Goal: Task Accomplishment & Management: Use online tool/utility

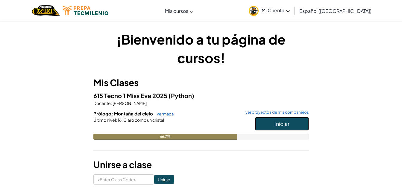
click at [288, 122] on span "Iniciar" at bounding box center [282, 123] width 15 height 7
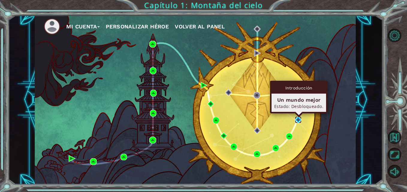
click at [301, 121] on img at bounding box center [298, 119] width 7 height 7
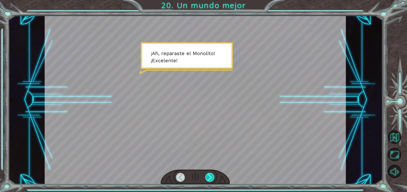
click at [212, 181] on div at bounding box center [209, 177] width 9 height 9
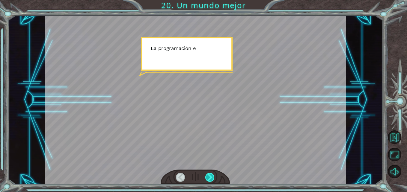
click at [212, 181] on div at bounding box center [209, 177] width 9 height 9
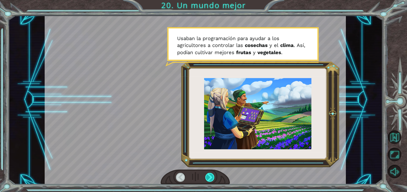
click at [212, 181] on div at bounding box center [209, 177] width 9 height 9
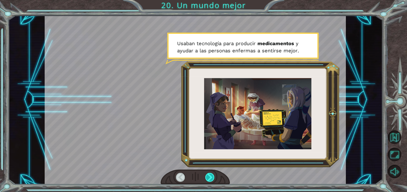
click at [212, 181] on div at bounding box center [209, 177] width 9 height 9
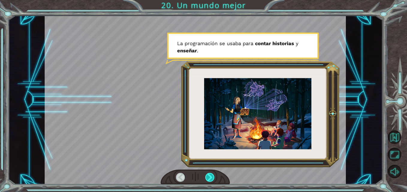
click at [212, 181] on div at bounding box center [209, 177] width 9 height 9
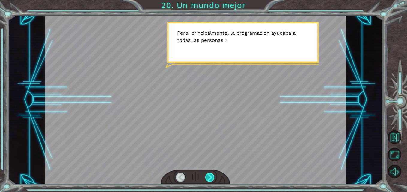
click at [212, 181] on div at bounding box center [209, 177] width 9 height 9
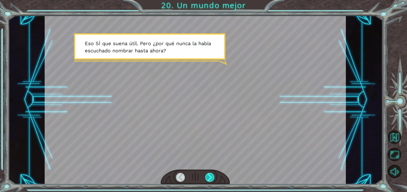
click at [210, 176] on div at bounding box center [209, 177] width 9 height 9
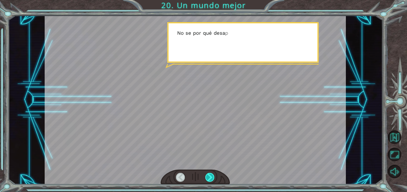
click at [210, 176] on div at bounding box center [209, 177] width 9 height 9
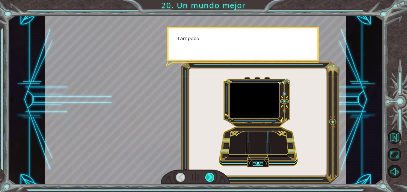
click at [210, 176] on div at bounding box center [209, 177] width 9 height 9
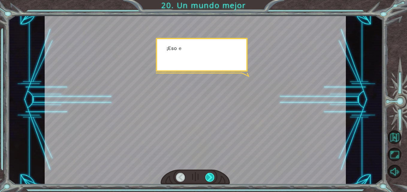
click at [210, 176] on div at bounding box center [209, 177] width 9 height 9
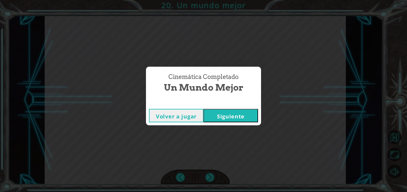
click at [232, 111] on button "Siguiente" at bounding box center [230, 115] width 54 height 13
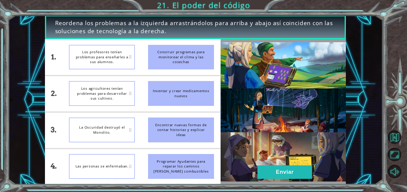
click at [163, 64] on div "Construir programas para monitorear el clima y las cosechas" at bounding box center [181, 57] width 66 height 25
click at [105, 138] on div "La Oscuridad destruyó el Monolito." at bounding box center [102, 130] width 66 height 25
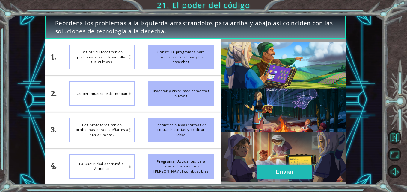
click at [273, 169] on button "Enviar" at bounding box center [284, 172] width 54 height 13
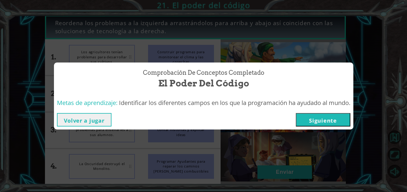
click at [320, 124] on button "Siguiente" at bounding box center [323, 119] width 54 height 13
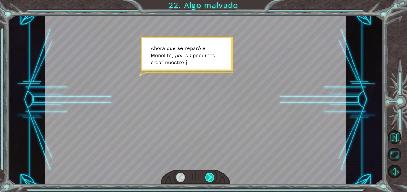
click at [212, 176] on div at bounding box center [209, 177] width 9 height 9
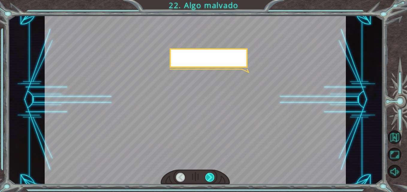
click at [212, 176] on div at bounding box center [209, 177] width 9 height 9
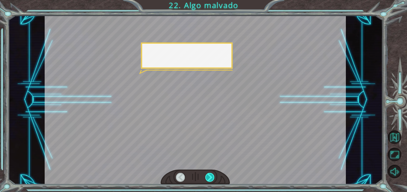
click at [212, 176] on div at bounding box center [209, 177] width 9 height 9
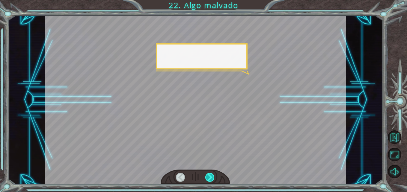
click at [212, 176] on div at bounding box center [209, 177] width 9 height 9
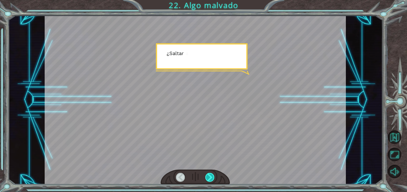
click at [212, 176] on div at bounding box center [209, 177] width 9 height 9
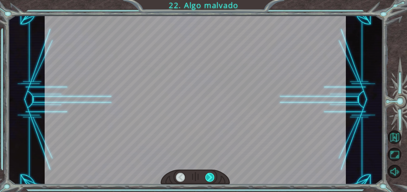
click at [212, 176] on div at bounding box center [209, 177] width 9 height 9
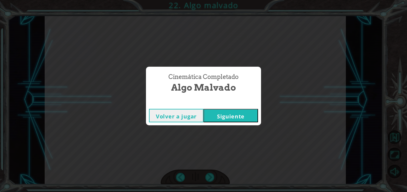
click at [225, 110] on button "Siguiente" at bounding box center [230, 115] width 54 height 13
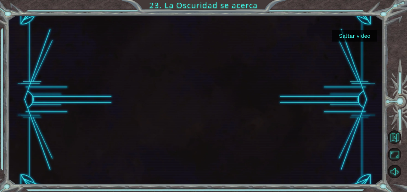
click at [352, 42] on div at bounding box center [195, 99] width 374 height 169
click at [344, 35] on button "Saltar video" at bounding box center [354, 36] width 45 height 12
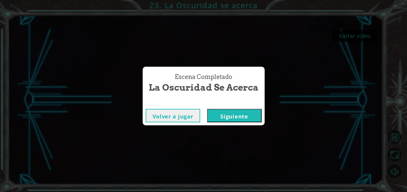
click at [226, 127] on div "Escena Completado La Oscuridad se acerca [PERSON_NAME] a jugar [GEOGRAPHIC_DATA]" at bounding box center [203, 96] width 407 height 192
click at [225, 122] on button "Siguiente" at bounding box center [234, 115] width 54 height 13
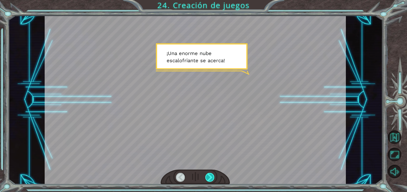
click at [211, 175] on div at bounding box center [209, 177] width 9 height 9
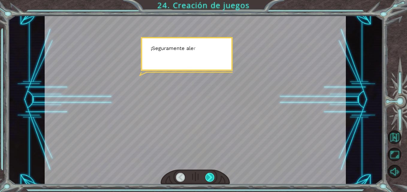
click at [211, 175] on div at bounding box center [209, 177] width 9 height 9
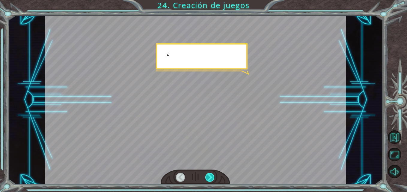
click at [211, 175] on div at bounding box center [209, 177] width 9 height 9
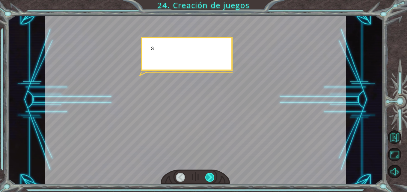
click at [211, 175] on div at bounding box center [209, 177] width 9 height 9
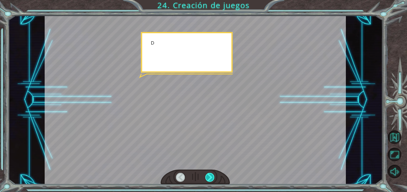
click at [211, 175] on div at bounding box center [209, 177] width 9 height 9
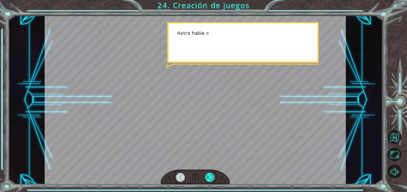
click at [211, 175] on div at bounding box center [209, 177] width 9 height 9
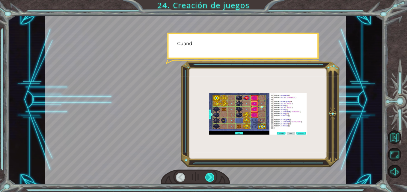
click at [211, 175] on div at bounding box center [209, 177] width 9 height 9
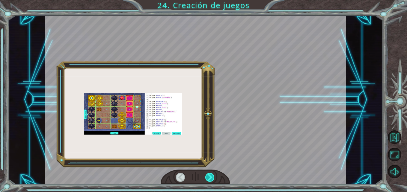
click at [211, 175] on div at bounding box center [209, 177] width 9 height 9
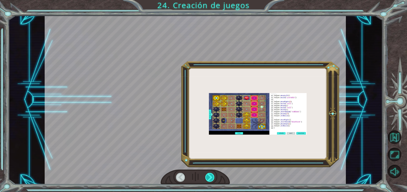
click at [211, 175] on div at bounding box center [209, 177] width 9 height 9
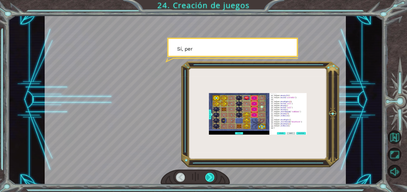
click at [211, 175] on div at bounding box center [209, 177] width 9 height 9
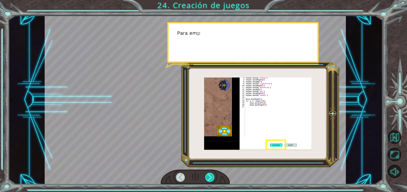
click at [211, 175] on div at bounding box center [209, 177] width 9 height 9
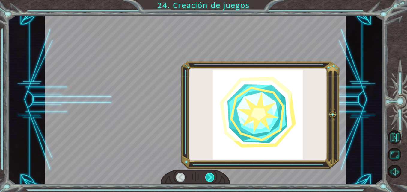
click at [211, 175] on div at bounding box center [209, 177] width 9 height 9
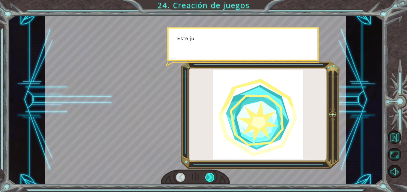
click at [211, 175] on div at bounding box center [209, 177] width 9 height 9
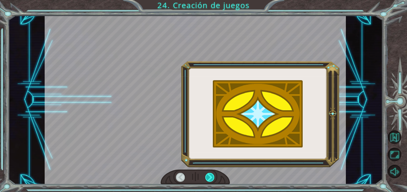
click at [211, 175] on div at bounding box center [209, 177] width 9 height 9
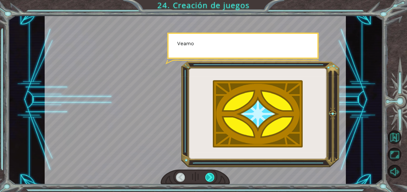
click at [211, 175] on div at bounding box center [209, 177] width 9 height 9
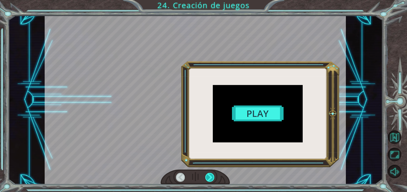
click at [211, 175] on div at bounding box center [209, 177] width 9 height 9
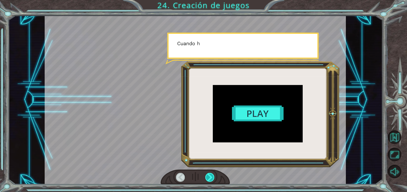
click at [211, 175] on div at bounding box center [209, 177] width 9 height 9
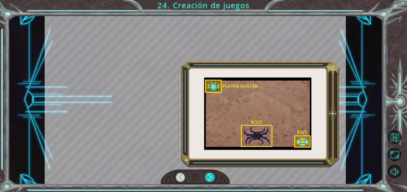
click at [211, 175] on div at bounding box center [209, 177] width 9 height 9
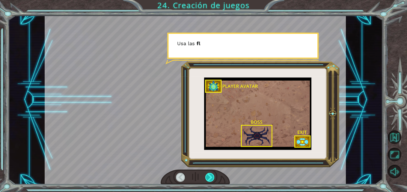
click at [211, 175] on div at bounding box center [209, 177] width 9 height 9
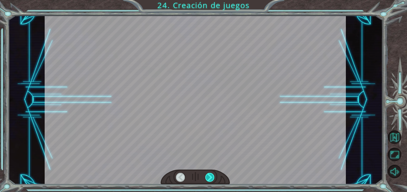
click at [211, 175] on div at bounding box center [209, 177] width 9 height 9
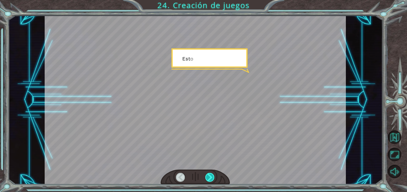
click at [211, 175] on div at bounding box center [209, 177] width 9 height 9
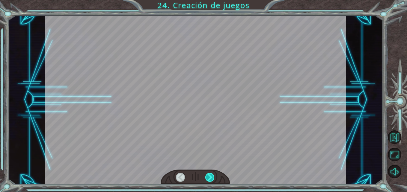
click at [211, 175] on div at bounding box center [209, 177] width 9 height 9
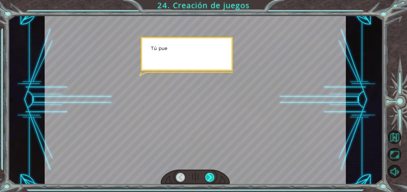
click at [211, 175] on div at bounding box center [209, 177] width 9 height 9
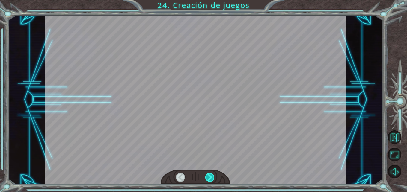
click at [211, 175] on div at bounding box center [209, 177] width 9 height 9
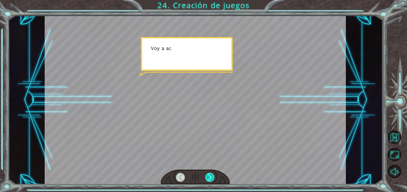
click at [211, 175] on div at bounding box center [209, 177] width 9 height 9
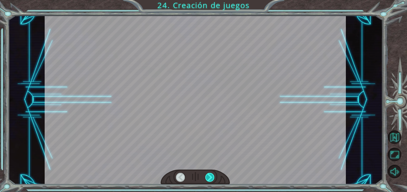
click at [211, 175] on div at bounding box center [209, 177] width 9 height 9
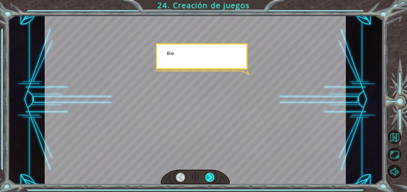
click at [211, 175] on div at bounding box center [209, 177] width 9 height 9
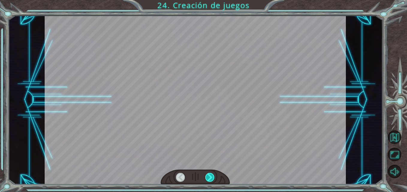
click at [211, 175] on div at bounding box center [209, 177] width 9 height 9
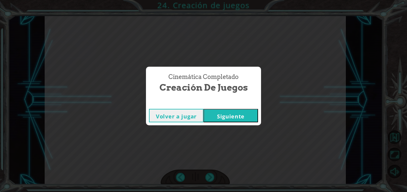
click at [234, 120] on button "Siguiente" at bounding box center [230, 115] width 54 height 13
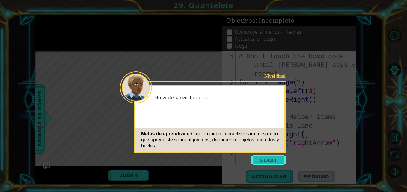
click at [261, 161] on button "Start" at bounding box center [268, 160] width 34 height 10
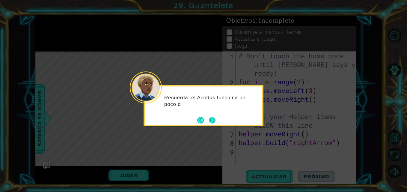
click at [212, 120] on button "Next" at bounding box center [212, 120] width 11 height 11
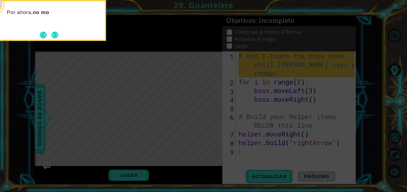
click at [152, 84] on icon at bounding box center [203, 28] width 407 height 327
click at [52, 32] on button "Next" at bounding box center [54, 34] width 7 height 7
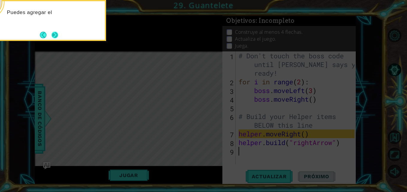
click at [54, 34] on button "Next" at bounding box center [55, 35] width 7 height 7
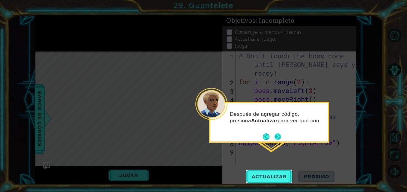
click at [277, 135] on button "Next" at bounding box center [277, 137] width 10 height 10
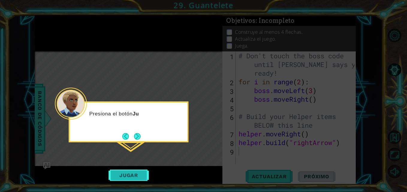
click at [128, 173] on button "Jugar" at bounding box center [128, 175] width 40 height 11
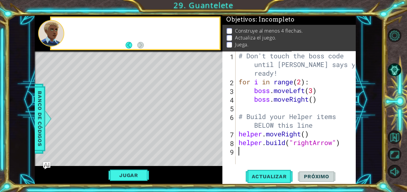
scroll to position [4, 0]
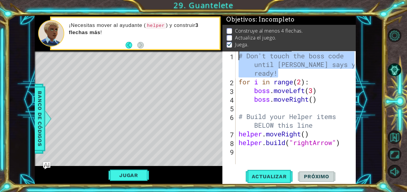
drag, startPoint x: 337, startPoint y: 70, endPoint x: 239, endPoint y: 54, distance: 99.1
click at [239, 54] on div "# Don't touch the boss code until [PERSON_NAME] says you're ready! for i in ran…" at bounding box center [297, 126] width 120 height 148
type textarea "# Don't touch the boss code until [PERSON_NAME] says you're ready!"
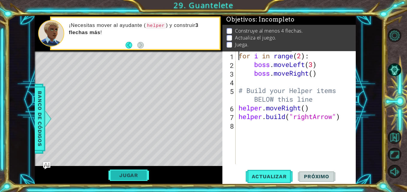
click at [121, 179] on button "Jugar" at bounding box center [128, 175] width 40 height 11
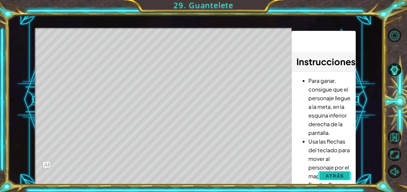
click at [332, 174] on span "Atrás" at bounding box center [334, 176] width 18 height 6
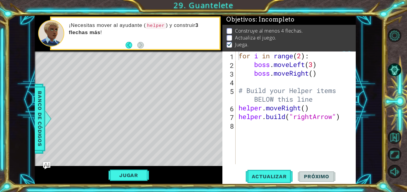
type textarea "# Build your Helper items BELOW this line"
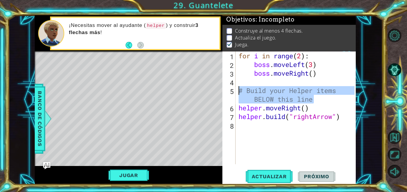
drag, startPoint x: 319, startPoint y: 102, endPoint x: 230, endPoint y: 90, distance: 90.1
click at [230, 90] on div "# Build your Helper items BELOW this line 1 2 3 4 5 6 7 8 for i in range ( 2 ) …" at bounding box center [288, 108] width 132 height 113
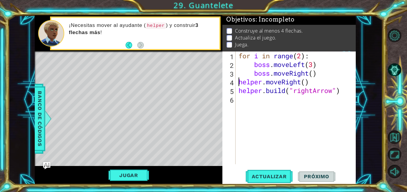
click at [309, 82] on div "for i in range ( 2 ) : boss . moveLeft ( 3 ) boss . moveRight ( ) helper . move…" at bounding box center [297, 117] width 120 height 130
type textarea "[DOMAIN_NAME]("rightArrow")"
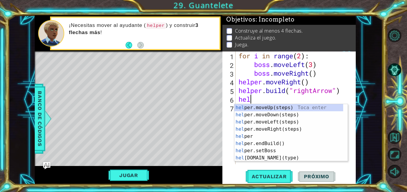
scroll to position [0, 0]
type textarea "help"
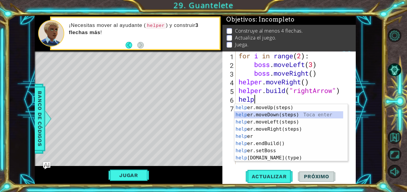
scroll to position [0, 0]
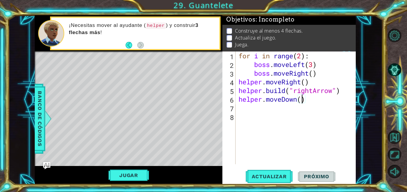
type textarea "helper.moveDown(2)"
type textarea "h"
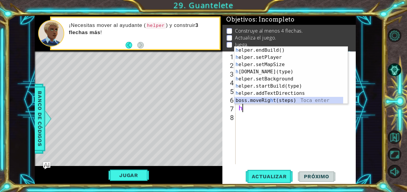
scroll to position [43, 0]
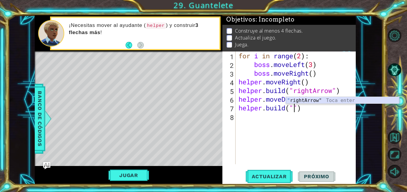
click at [347, 102] on div "" rightArrow" Toca enter" at bounding box center [342, 108] width 113 height 22
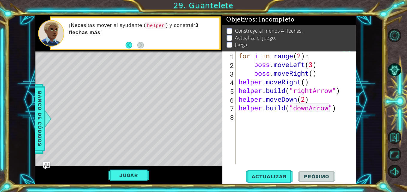
scroll to position [0, 4]
click at [275, 176] on span "Actualizar" at bounding box center [269, 177] width 47 height 6
click at [309, 96] on div "for i in range ( 2 ) : boss . moveLeft ( 3 ) boss . moveRight ( ) helper . move…" at bounding box center [297, 117] width 120 height 130
type textarea "helper.moveDown(2)"
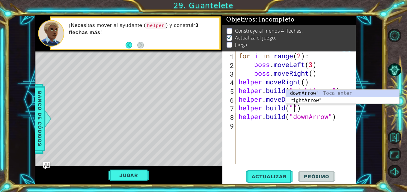
scroll to position [0, 3]
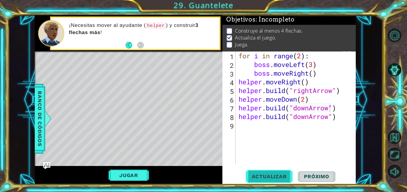
click at [273, 182] on button "Actualizar" at bounding box center [269, 176] width 47 height 13
click at [265, 176] on span "Actualizar" at bounding box center [269, 177] width 47 height 6
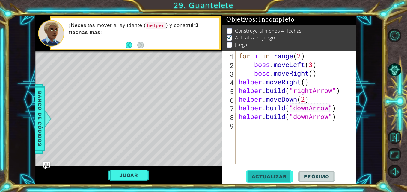
click at [265, 176] on span "Actualizar" at bounding box center [269, 177] width 47 height 6
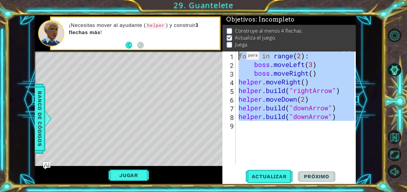
drag, startPoint x: 339, startPoint y: 122, endPoint x: 237, endPoint y: 56, distance: 121.4
click at [237, 56] on div "for i in range ( 2 ) : boss . moveLeft ( 3 ) boss . moveRight ( ) helper . move…" at bounding box center [297, 117] width 120 height 130
click at [240, 83] on div "for i in range ( 2 ) : boss . moveLeft ( 3 ) boss . moveRight ( ) helper . move…" at bounding box center [295, 108] width 117 height 113
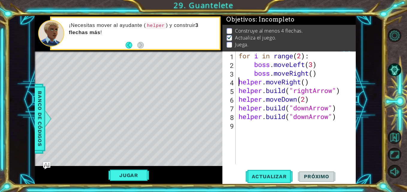
click at [240, 83] on div "for i in range ( 2 ) : boss . moveLeft ( 3 ) boss . moveRight ( ) helper . move…" at bounding box center [297, 117] width 120 height 130
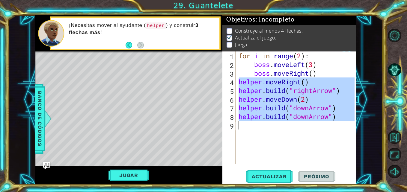
drag, startPoint x: 240, startPoint y: 83, endPoint x: 343, endPoint y: 117, distance: 108.1
click at [343, 117] on div "for i in range ( 2 ) : boss . moveLeft ( 3 ) boss . moveRight ( ) helper . move…" at bounding box center [297, 117] width 120 height 130
type textarea "[DOMAIN_NAME]("downArrow")"
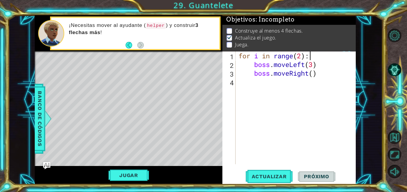
click at [313, 53] on div "for i in range ( 2 ) : boss . moveLeft ( 3 ) boss . moveRight ( )" at bounding box center [297, 117] width 120 height 130
type textarea "for i in range(2):"
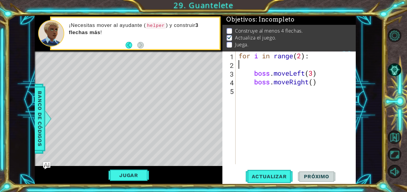
type textarea "for i in range(2):"
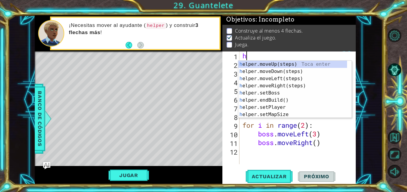
type textarea "he"
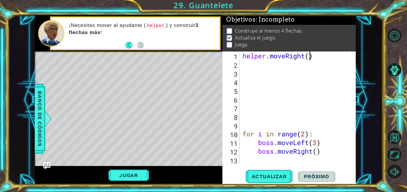
type textarea "helper.moveRight(2)"
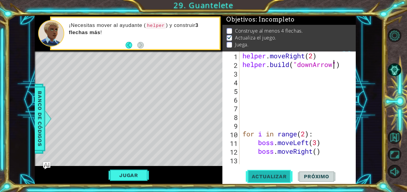
click at [269, 175] on span "Actualizar" at bounding box center [269, 177] width 47 height 6
click at [122, 179] on button "Jugar" at bounding box center [128, 175] width 40 height 11
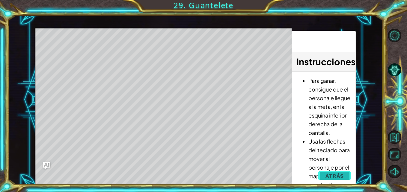
click at [332, 176] on span "Atrás" at bounding box center [334, 176] width 18 height 6
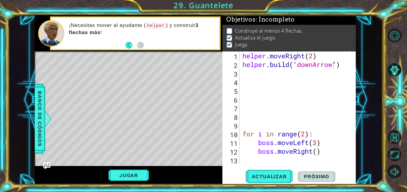
type textarea "helper.moveRight(2)"
click at [319, 57] on div "helper . moveRight ( 2 ) helper . build ( "downArrow" ) for i in range ( 2 ) : …" at bounding box center [299, 117] width 116 height 130
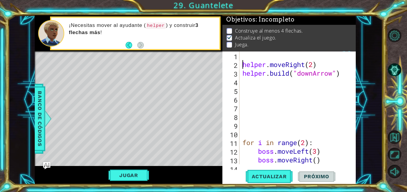
scroll to position [0, 0]
type textarea "helper.moveRight()"
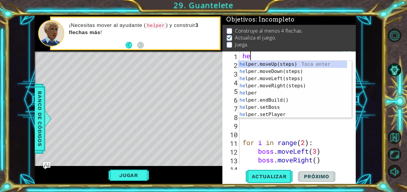
scroll to position [0, 0]
type textarea "help"
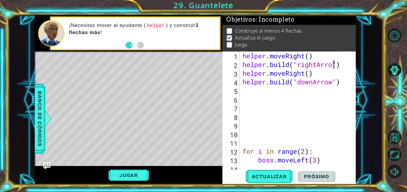
scroll to position [0, 4]
type textarea "[DOMAIN_NAME]("rightArrow")"
click at [269, 180] on span "Actualizar" at bounding box center [269, 177] width 47 height 6
click at [334, 95] on div "helper . moveRight ( ) helper . build ( "rightArrow" ) helper . moveRight ( ) h…" at bounding box center [296, 117] width 111 height 130
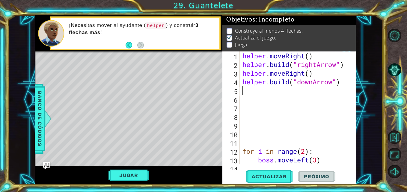
type textarea "h"
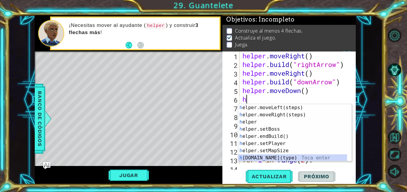
scroll to position [14, 0]
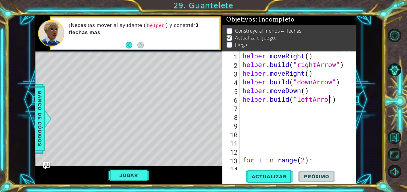
type textarea "[DOMAIN_NAME]("leftArrow")"
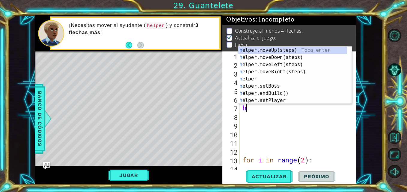
scroll to position [0, 0]
type textarea "he"
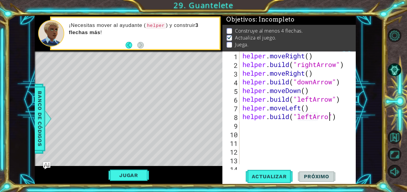
scroll to position [0, 4]
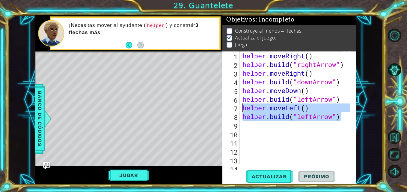
drag, startPoint x: 341, startPoint y: 117, endPoint x: 243, endPoint y: 109, distance: 97.7
click at [243, 109] on div "helper . moveRight ( ) helper . build ( "rightArrow" ) helper . moveRight ( ) h…" at bounding box center [296, 117] width 111 height 130
type textarea "helper.moveLeft() [DOMAIN_NAME]("leftArrow")"
click at [248, 130] on div "helper . moveRight ( ) helper . build ( "rightArrow" ) helper . moveRight ( ) h…" at bounding box center [296, 117] width 111 height 130
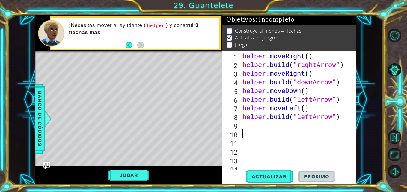
scroll to position [0, 0]
click at [243, 123] on div "helper . moveRight ( ) helper . build ( "rightArrow" ) helper . moveRight ( ) h…" at bounding box center [296, 117] width 111 height 130
paste textarea "[DOMAIN_NAME]("leftArrow")"
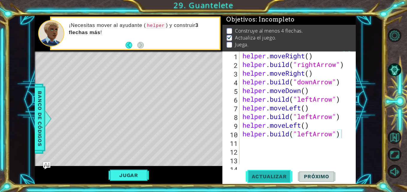
click at [261, 178] on span "Actualizar" at bounding box center [269, 177] width 47 height 6
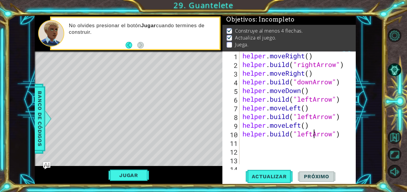
click at [312, 136] on div "helper . moveRight ( ) helper . build ( "rightArrow" ) helper . moveRight ( ) h…" at bounding box center [296, 117] width 111 height 130
click at [276, 179] on span "Actualizar" at bounding box center [269, 177] width 47 height 6
click at [126, 170] on button "Jugar" at bounding box center [128, 175] width 40 height 11
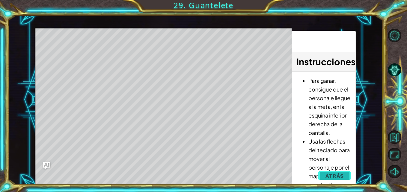
click at [321, 178] on button "Atrás" at bounding box center [334, 176] width 33 height 12
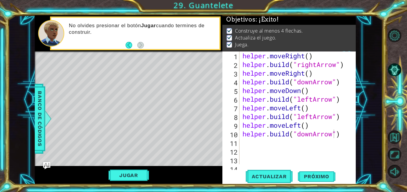
click at [344, 134] on div "helper . moveRight ( ) helper . build ( "rightArrow" ) helper . moveRight ( ) h…" at bounding box center [296, 117] width 111 height 130
click at [244, 58] on div "helper . moveRight ( ) helper . build ( "rightArrow" ) helper . moveRight ( ) h…" at bounding box center [296, 117] width 111 height 130
type textarea "helper.moveRight()"
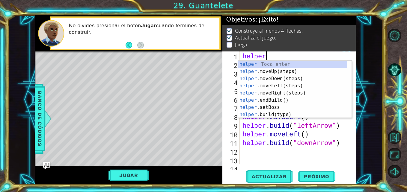
scroll to position [0, 1]
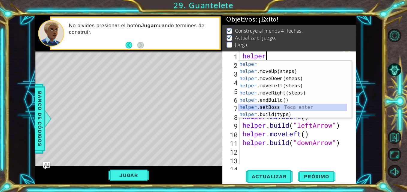
type textarea "helper.setBoss("bats")"
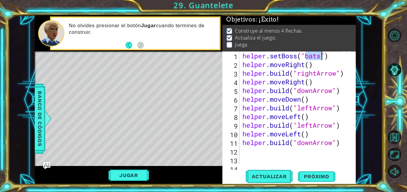
click at [278, 163] on div "helper . setBoss ( "bats" ) helper . moveRight ( ) helper . build ( "rightArrow…" at bounding box center [296, 117] width 111 height 130
click at [274, 178] on span "Actualizar" at bounding box center [269, 177] width 47 height 6
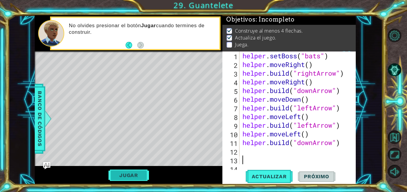
click at [130, 177] on button "Jugar" at bounding box center [128, 175] width 40 height 11
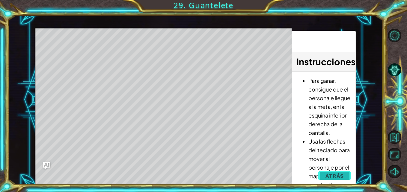
click at [339, 173] on span "Atrás" at bounding box center [334, 176] width 18 height 6
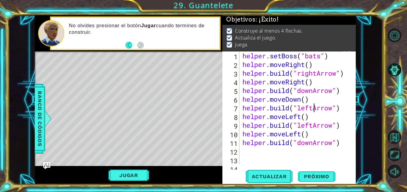
click at [313, 110] on div "helper . setBoss ( "bats" ) helper . moveRight ( ) helper . build ( "rightArrow…" at bounding box center [296, 117] width 111 height 130
click at [272, 174] on span "Actualizar" at bounding box center [269, 177] width 47 height 6
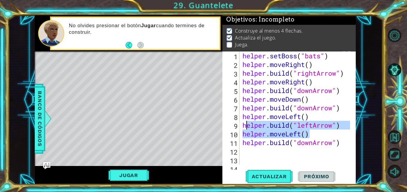
drag, startPoint x: 311, startPoint y: 134, endPoint x: 246, endPoint y: 128, distance: 65.5
click at [246, 128] on div "helper . setBoss ( "bats" ) helper . moveRight ( ) helper . build ( "rightArrow…" at bounding box center [296, 117] width 111 height 130
type textarea "h"
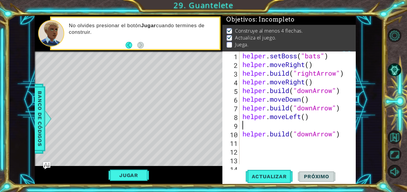
type textarea "helper.moveLeft()"
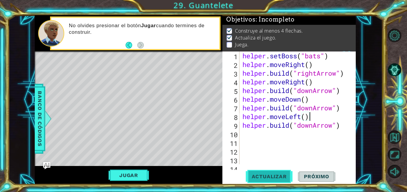
click at [267, 174] on span "Actualizar" at bounding box center [269, 177] width 47 height 6
drag, startPoint x: 338, startPoint y: 136, endPoint x: 245, endPoint y: 120, distance: 94.7
drag, startPoint x: 245, startPoint y: 120, endPoint x: 242, endPoint y: 119, distance: 3.8
click at [242, 119] on div "helper . setBoss ( "bats" ) helper . moveRight ( ) helper . build ( "rightArrow…" at bounding box center [296, 117] width 111 height 130
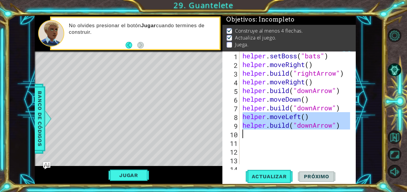
drag, startPoint x: 242, startPoint y: 119, endPoint x: 322, endPoint y: 134, distance: 81.7
click at [322, 134] on div "helper . setBoss ( "bats" ) helper . moveRight ( ) helper . build ( "rightArrow…" at bounding box center [296, 117] width 111 height 130
type textarea "[DOMAIN_NAME]("downArrow")"
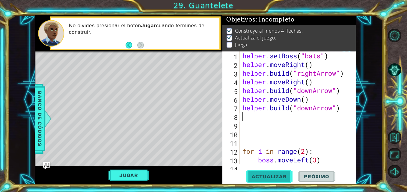
click at [283, 174] on span "Actualizar" at bounding box center [269, 177] width 47 height 6
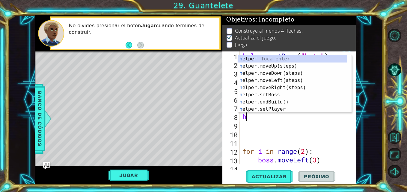
type textarea "he"
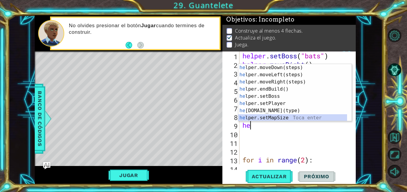
scroll to position [14, 0]
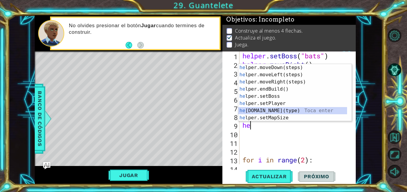
type textarea "[DOMAIN_NAME]("wall")"
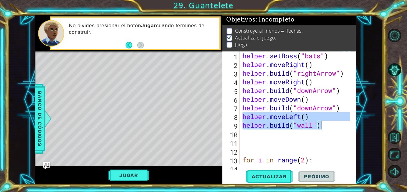
drag, startPoint x: 241, startPoint y: 119, endPoint x: 321, endPoint y: 128, distance: 80.5
click at [321, 128] on div "helper . setBoss ( "bats" ) helper . moveRight ( ) helper . build ( "rightArrow…" at bounding box center [296, 117] width 111 height 130
type textarea "helper.moveLeft() [DOMAIN_NAME]("wall")"
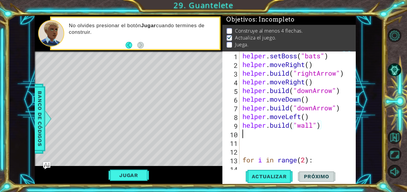
click at [294, 131] on div "helper . setBoss ( "bats" ) helper . moveRight ( ) helper . build ( "rightArrow…" at bounding box center [296, 117] width 111 height 130
paste textarea "[DOMAIN_NAME]("wall")"
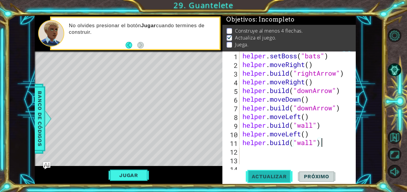
type textarea "[DOMAIN_NAME]("wall")"
click at [274, 174] on span "Actualizar" at bounding box center [269, 177] width 47 height 6
